Goal: Obtain resource: Obtain resource

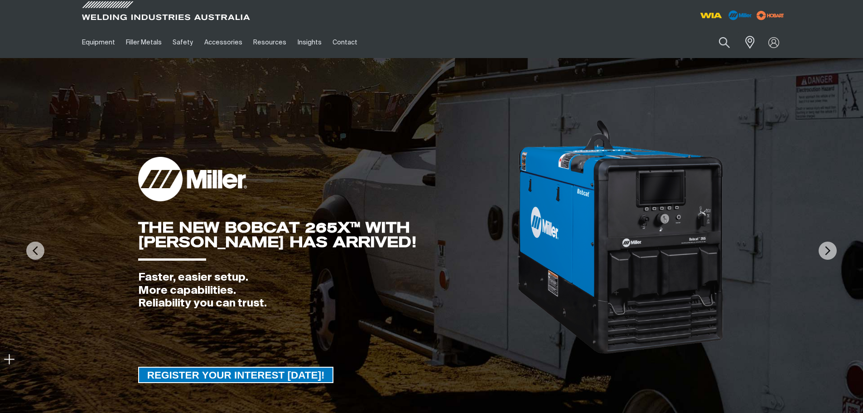
click at [723, 38] on button "Search products" at bounding box center [724, 42] width 31 height 21
click at [655, 40] on input "Search" at bounding box center [670, 42] width 140 height 20
type input "396"
click at [709, 32] on button "Search products" at bounding box center [724, 42] width 31 height 21
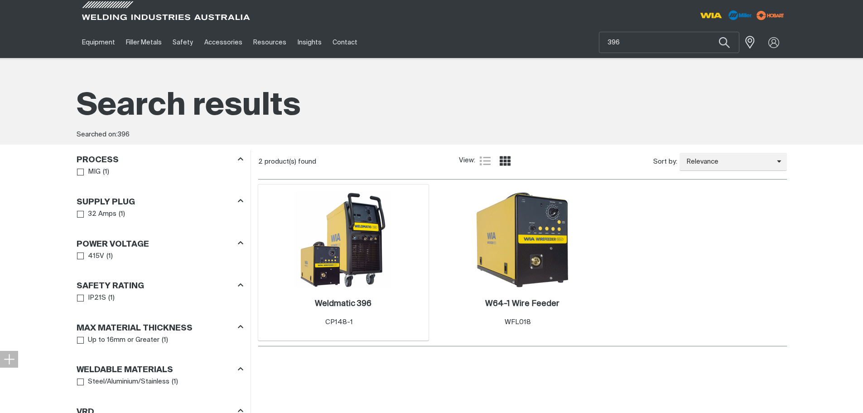
click at [359, 228] on img at bounding box center [343, 239] width 97 height 97
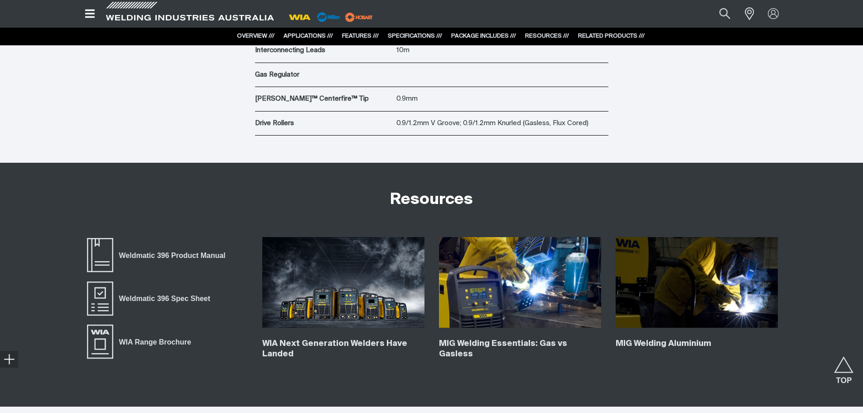
scroll to position [3218, 0]
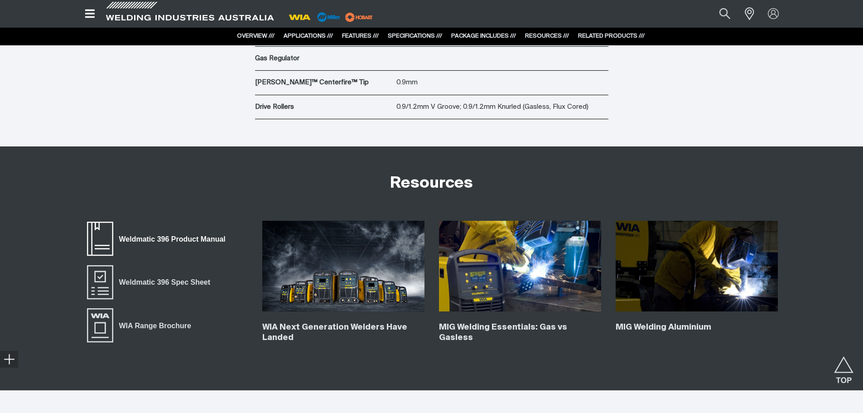
click at [165, 237] on span "Weldmatic 396 Product Manual" at bounding box center [172, 239] width 118 height 12
